Goal: Task Accomplishment & Management: Manage account settings

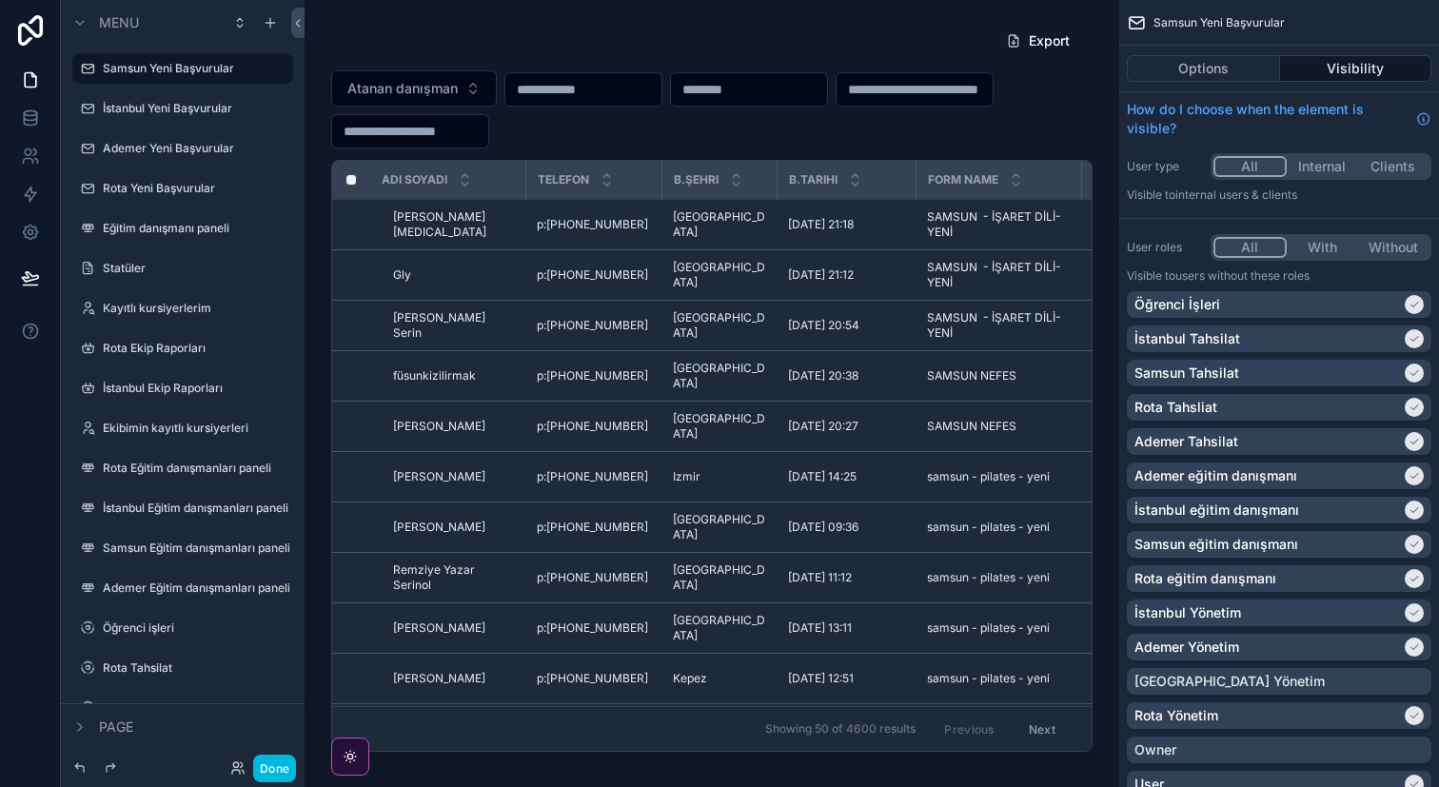
click at [281, 774] on button "Done" at bounding box center [274, 769] width 43 height 28
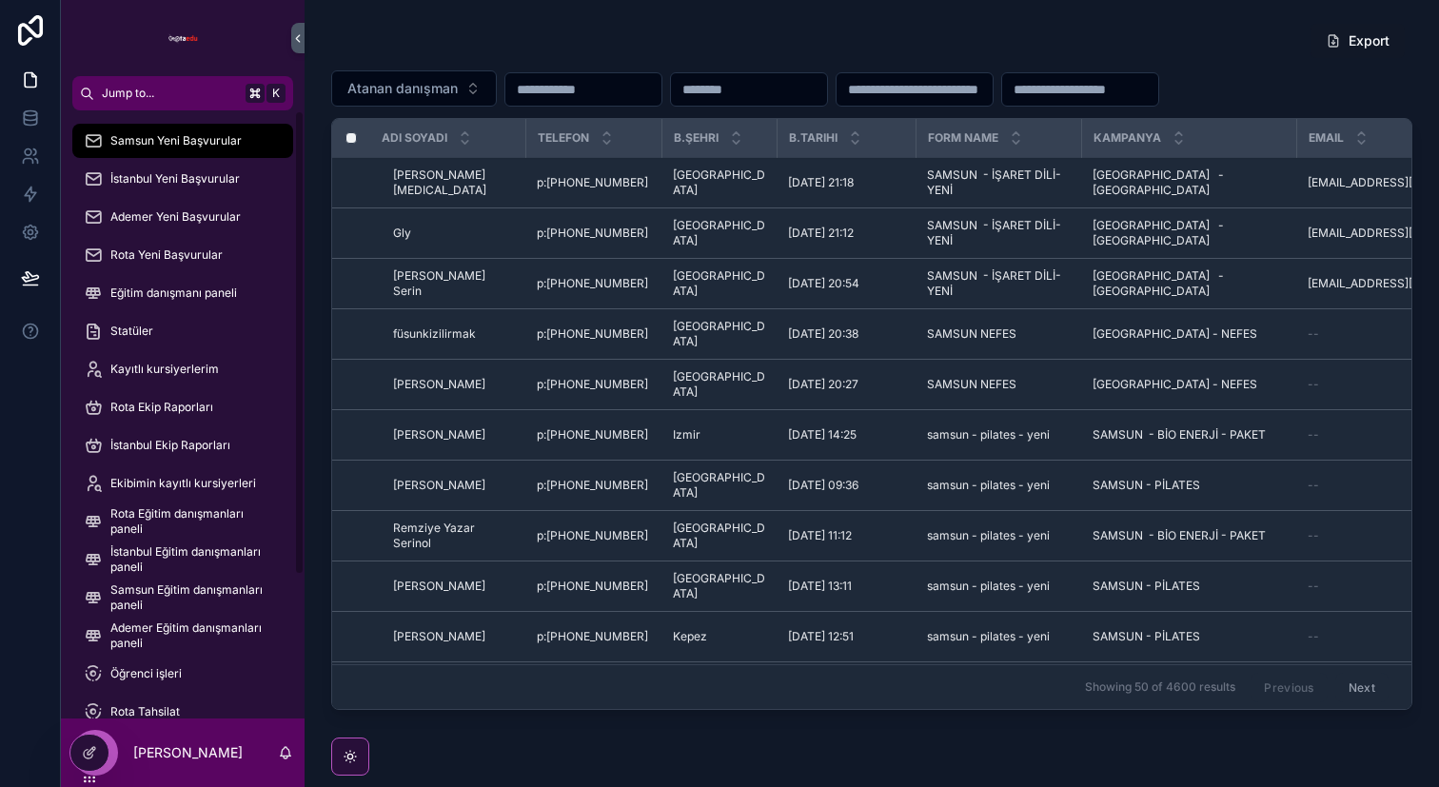
scroll to position [2, 0]
click at [170, 483] on span "Ekibimin kayıtlı kursiyerleri" at bounding box center [183, 481] width 146 height 15
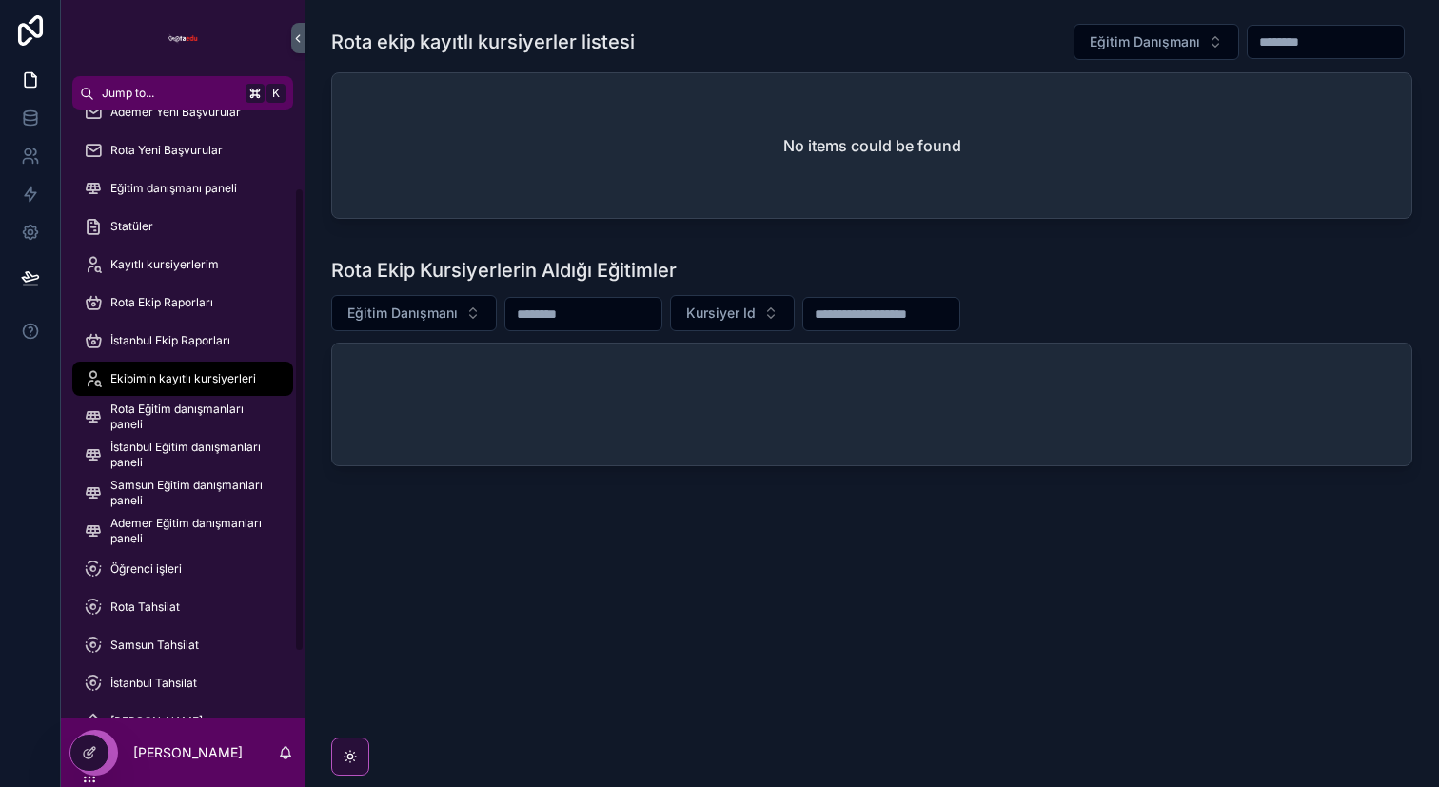
scroll to position [110, 0]
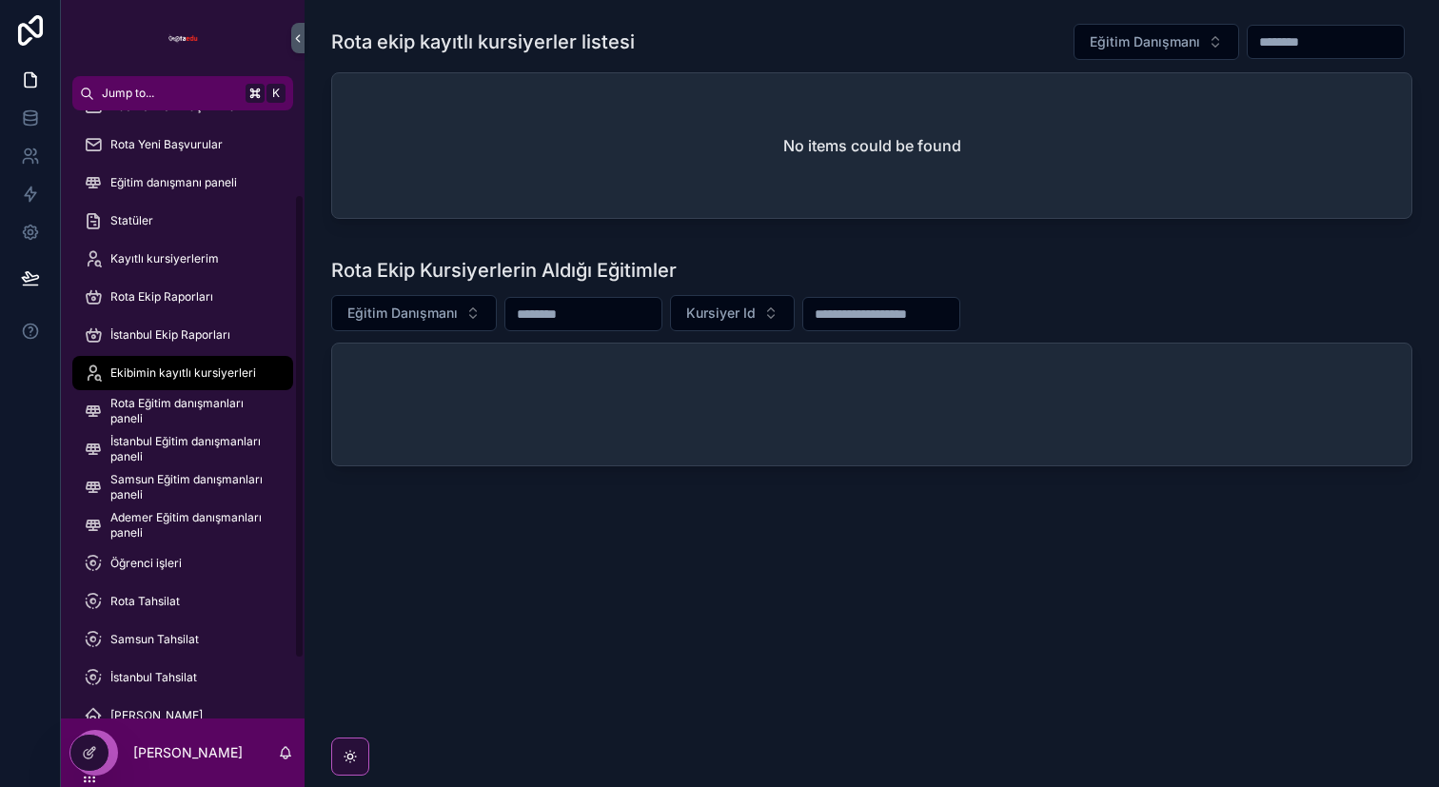
click at [82, 750] on icon at bounding box center [89, 752] width 15 height 15
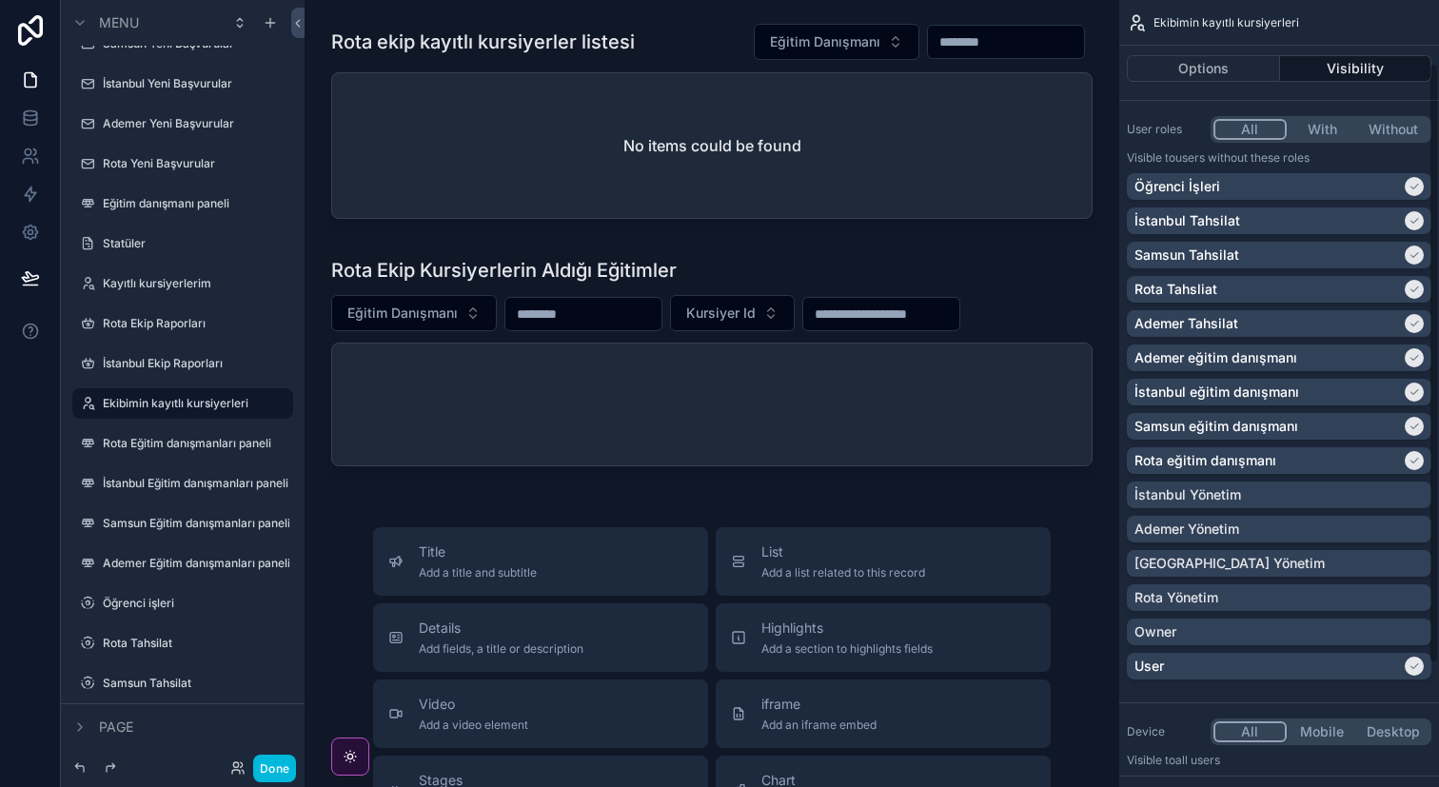
scroll to position [0, 0]
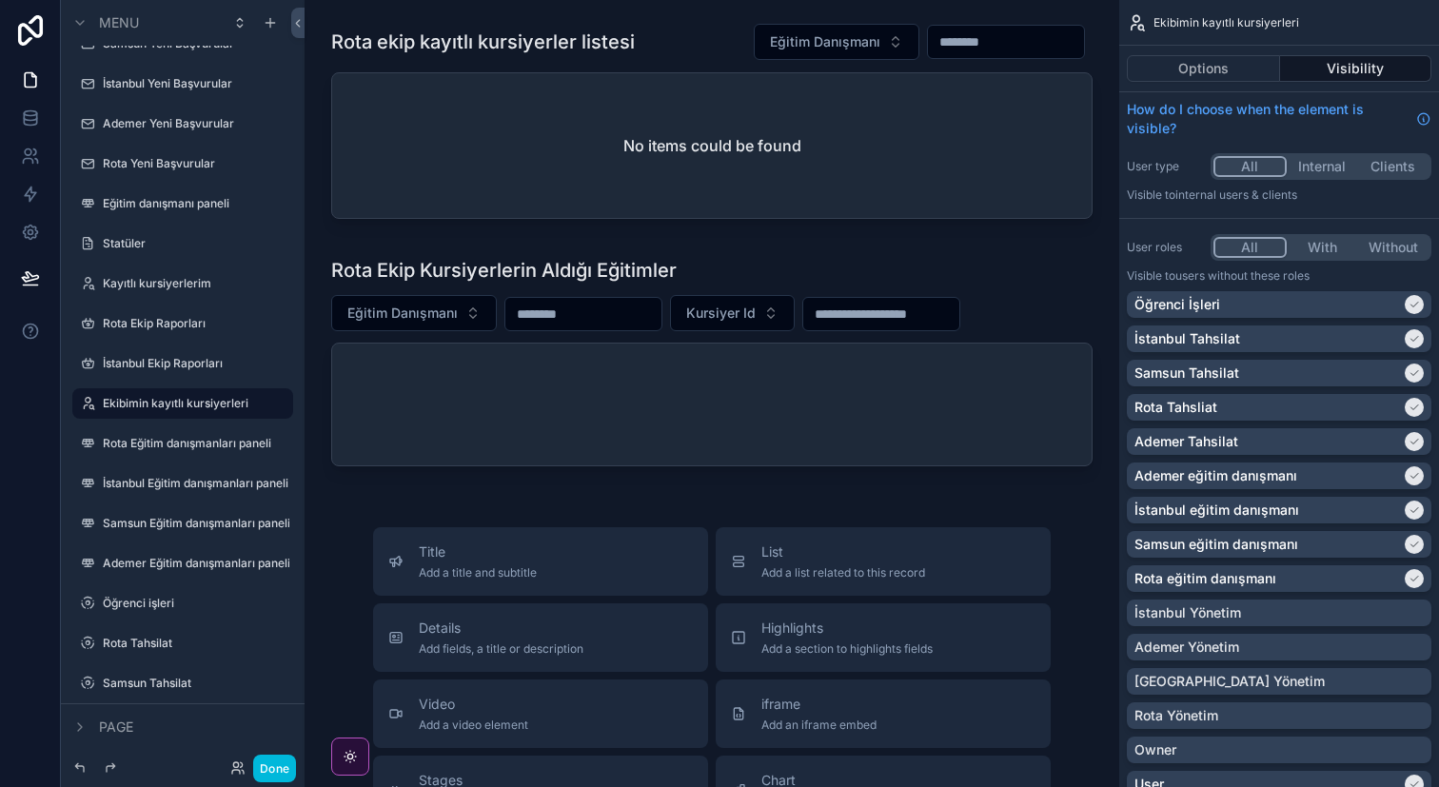
click at [1415, 302] on icon "scrollable content" at bounding box center [1414, 304] width 11 height 11
click at [275, 767] on button "Done" at bounding box center [274, 769] width 43 height 28
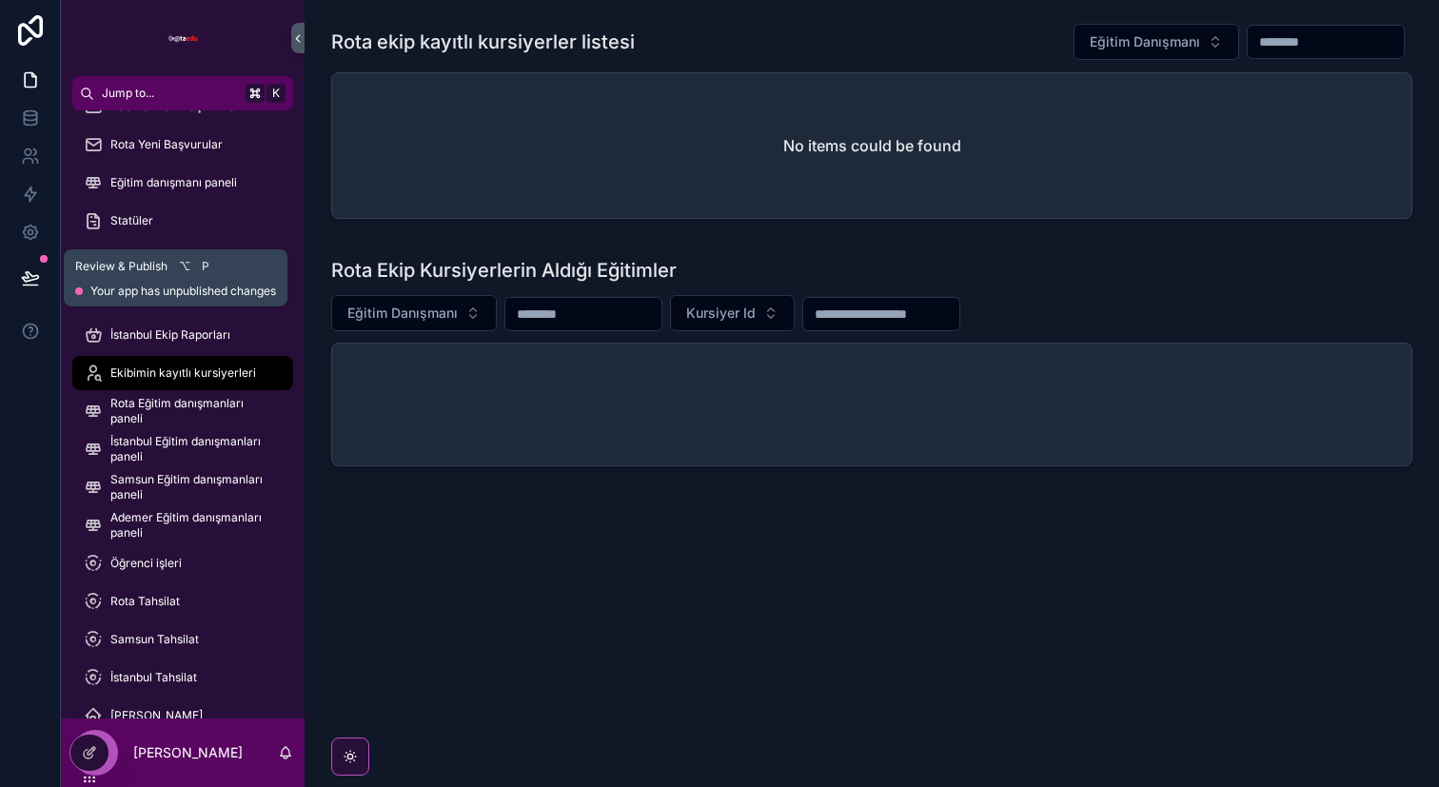
click at [30, 270] on icon at bounding box center [30, 277] width 19 height 19
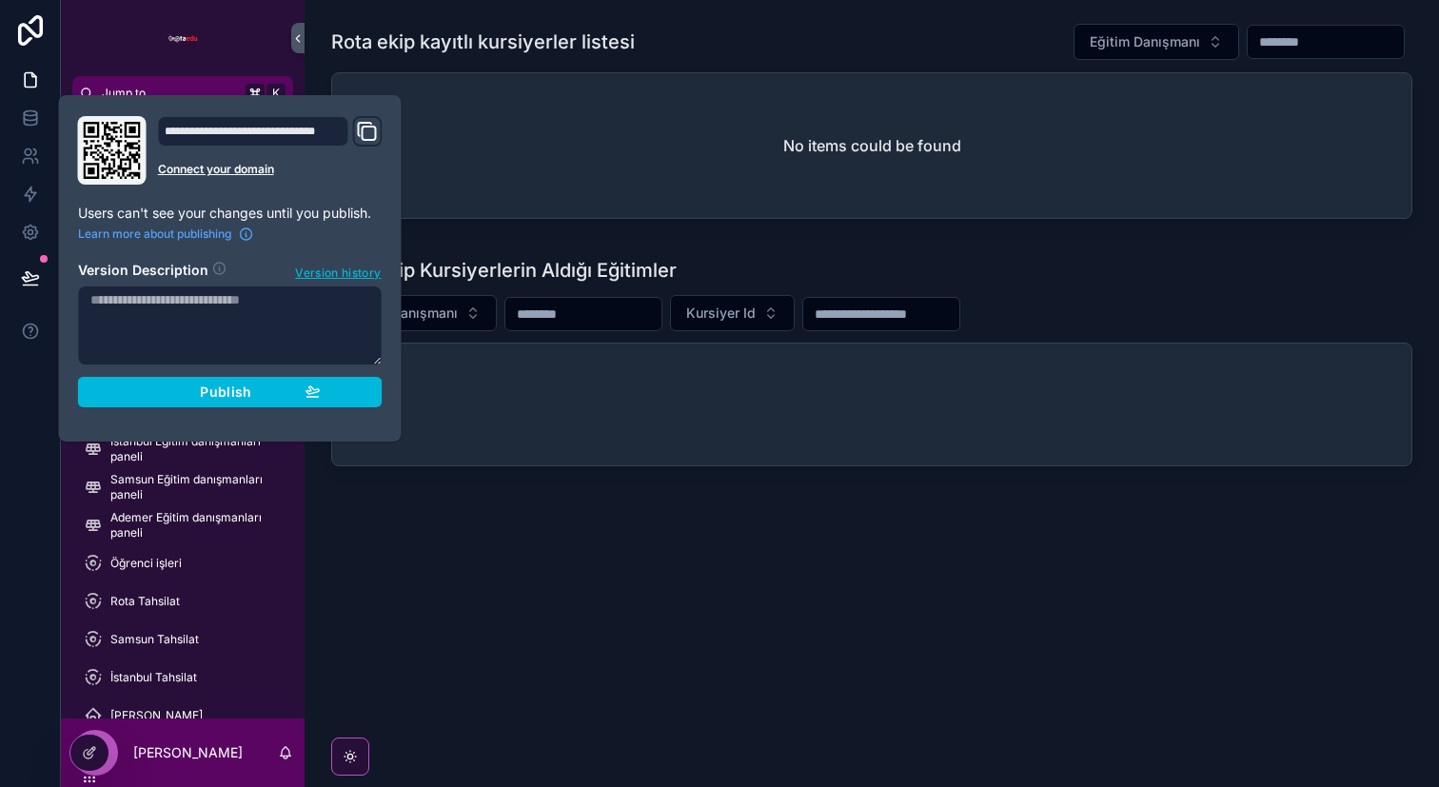
click at [181, 387] on div "Publish" at bounding box center [230, 392] width 181 height 17
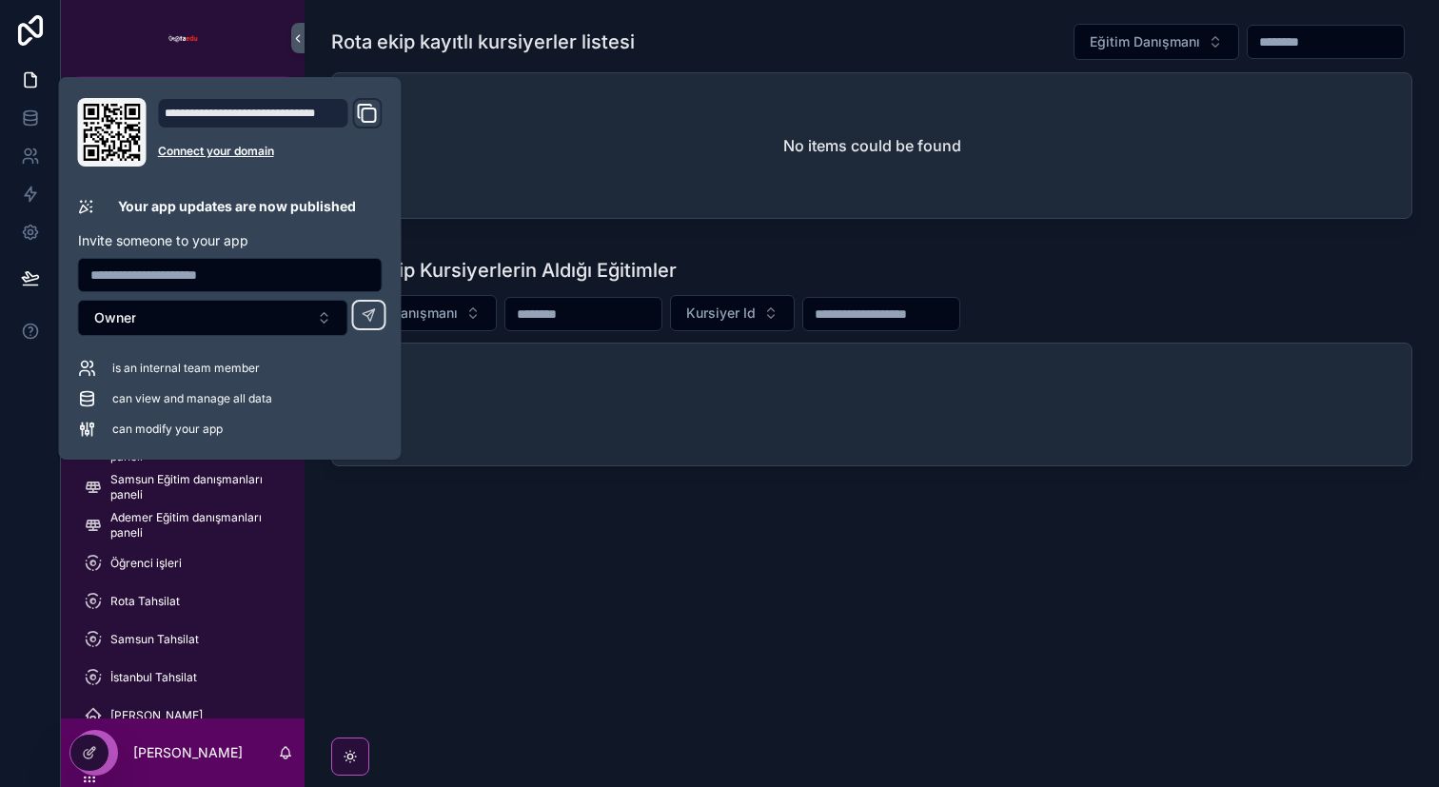
click at [732, 557] on div "Rota ekip kayıtlı kursiyerler listesi Eğitim Danışmanı No items could be found …" at bounding box center [872, 302] width 1135 height 604
